Goal: Information Seeking & Learning: Learn about a topic

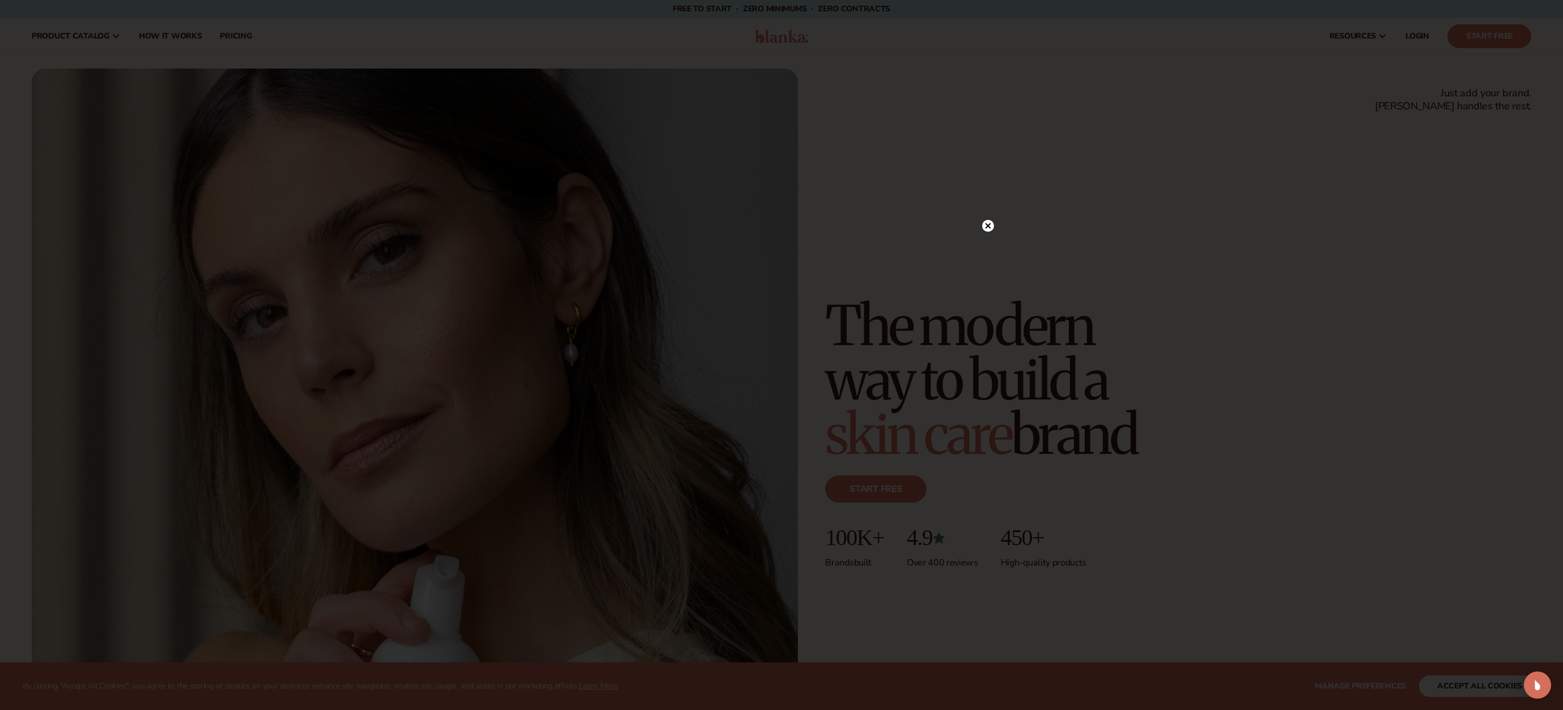
click at [991, 224] on circle at bounding box center [988, 226] width 12 height 12
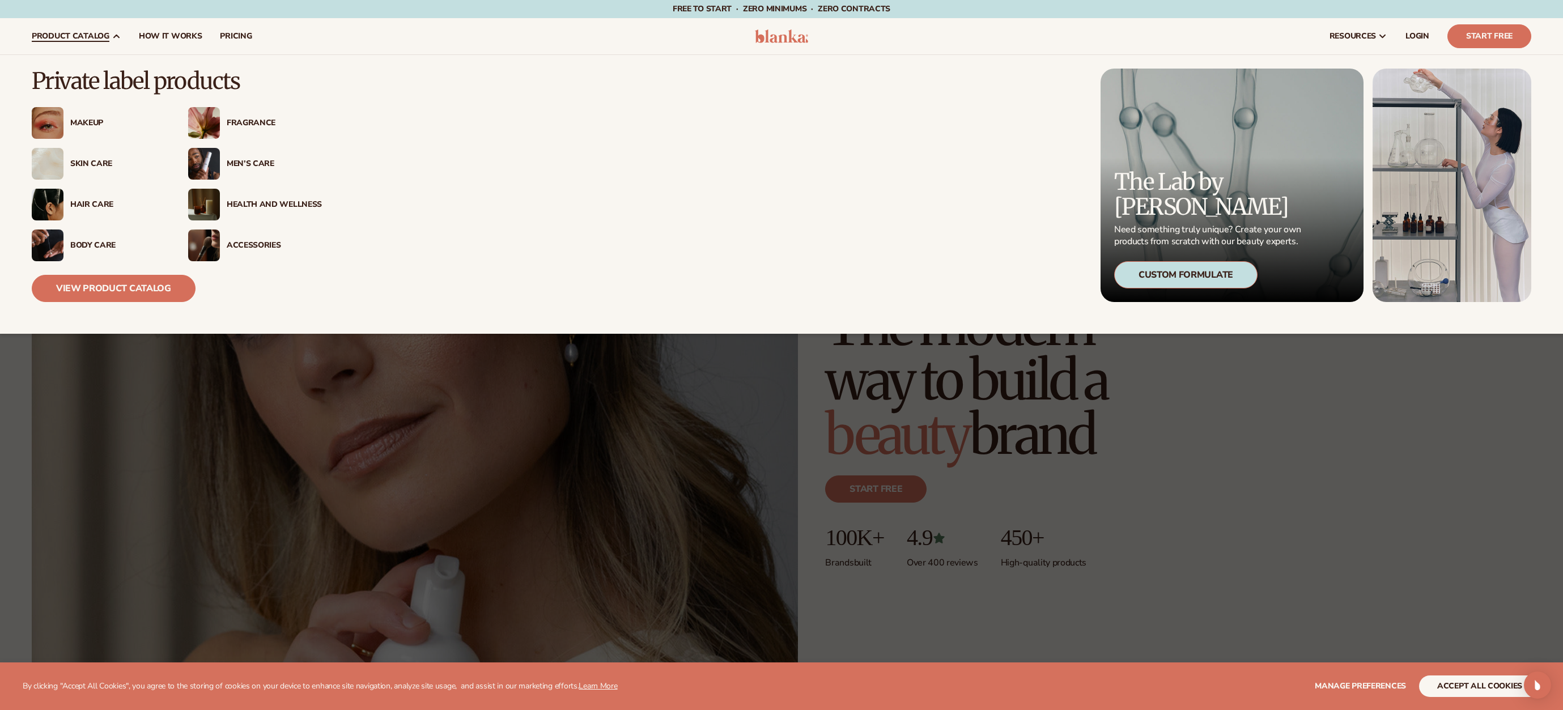
click at [245, 164] on div "Men’s Care" at bounding box center [274, 164] width 95 height 10
